Goal: Task Accomplishment & Management: Manage account settings

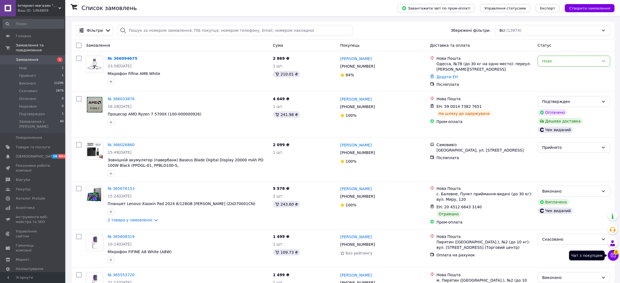
click at [609, 255] on button "Чат з покупцем 2" at bounding box center [613, 255] width 11 height 11
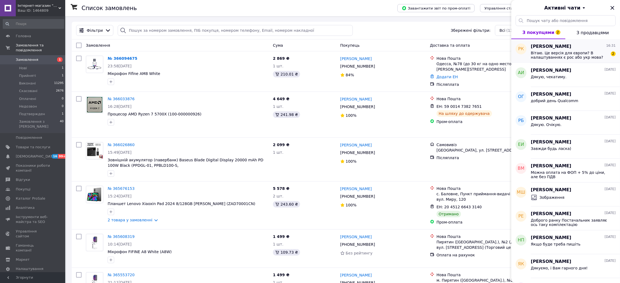
click at [577, 55] on span "Вітаю. Це версія для європи? В налаштуваннях є рос або укр мова?" at bounding box center [569, 55] width 77 height 9
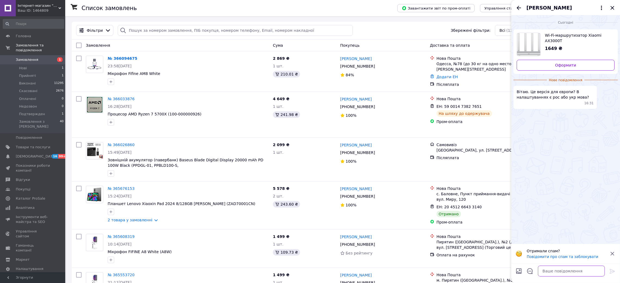
click at [558, 267] on textarea at bounding box center [571, 271] width 67 height 11
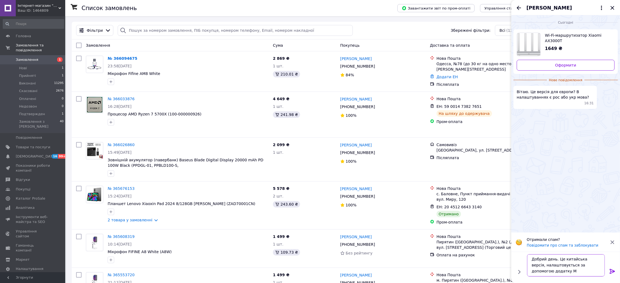
scroll to position [1, 0]
type textarea "Добрий день. Це китайська версія, налаштовується за допомогою додатку Mi Home"
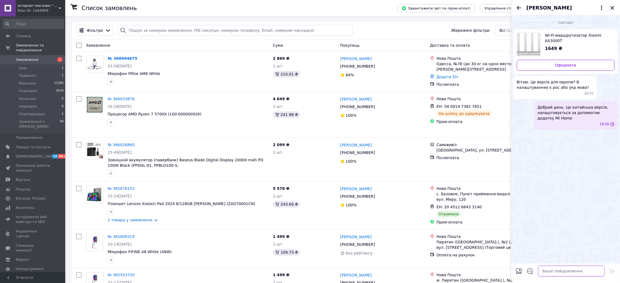
scroll to position [0, 0]
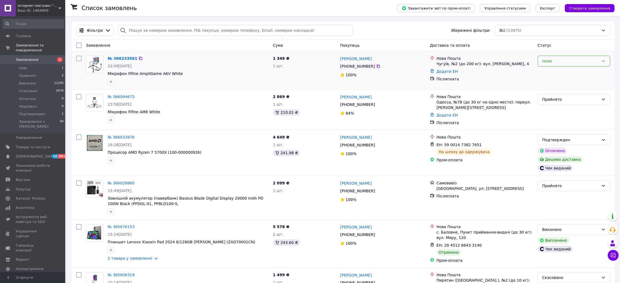
click at [592, 61] on div "Нове" at bounding box center [571, 61] width 57 height 6
click at [553, 77] on li "Прийнято" at bounding box center [574, 74] width 72 height 10
click at [39, 72] on li "Прийняті 2" at bounding box center [33, 76] width 67 height 8
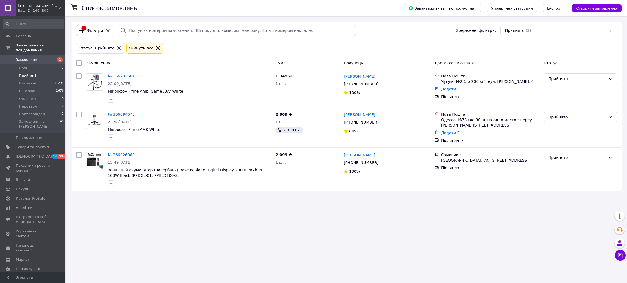
click at [52, 72] on li "Прийняті 2" at bounding box center [33, 76] width 67 height 8
click at [156, 46] on icon at bounding box center [158, 48] width 5 height 5
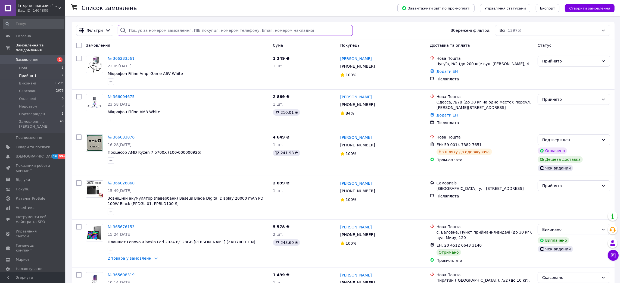
click at [182, 29] on input "search" at bounding box center [235, 30] width 235 height 11
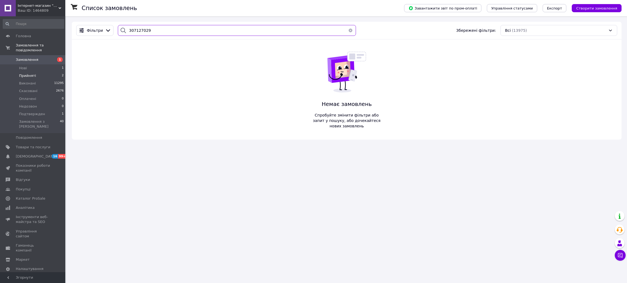
type input "307127029"
click at [349, 30] on button "button" at bounding box center [350, 30] width 11 height 11
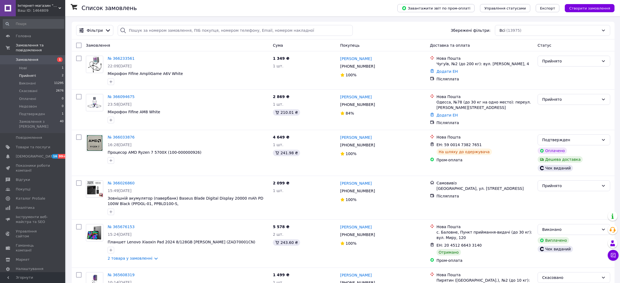
click at [45, 72] on li "Прийняті 2" at bounding box center [33, 76] width 67 height 8
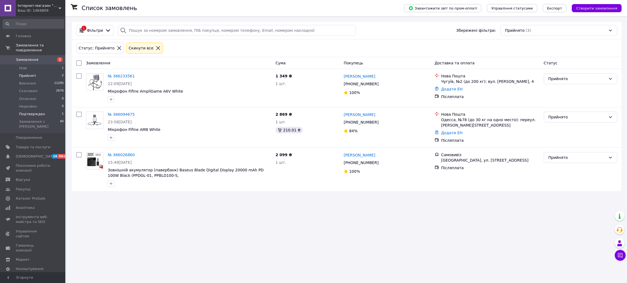
click at [46, 110] on li "Подтвержден 1" at bounding box center [33, 114] width 67 height 8
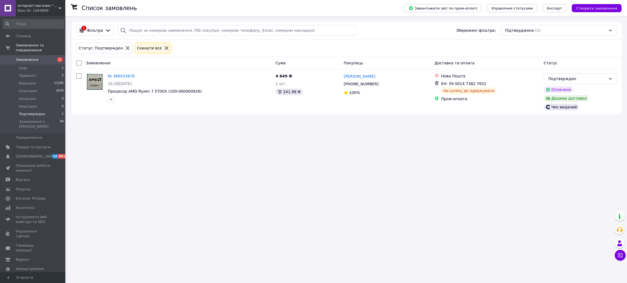
click at [159, 45] on div "Cкинути все" at bounding box center [153, 48] width 37 height 11
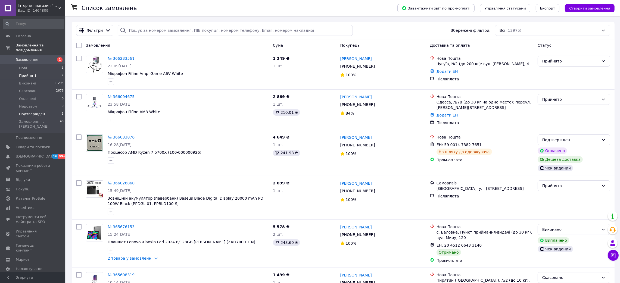
click at [26, 73] on span "Прийняті" at bounding box center [27, 75] width 17 height 5
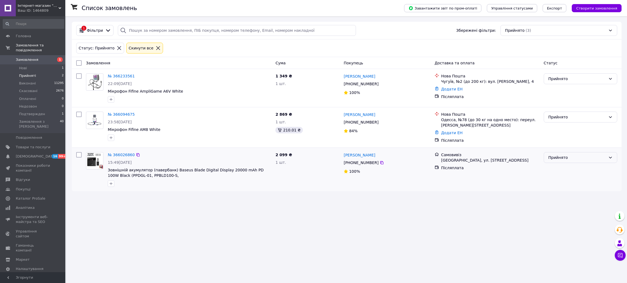
click at [564, 159] on div "Прийнято" at bounding box center [577, 158] width 58 height 6
click at [566, 168] on li "Виконано" at bounding box center [580, 170] width 73 height 10
click at [154, 49] on div at bounding box center [157, 48] width 7 height 5
